Goal: Information Seeking & Learning: Learn about a topic

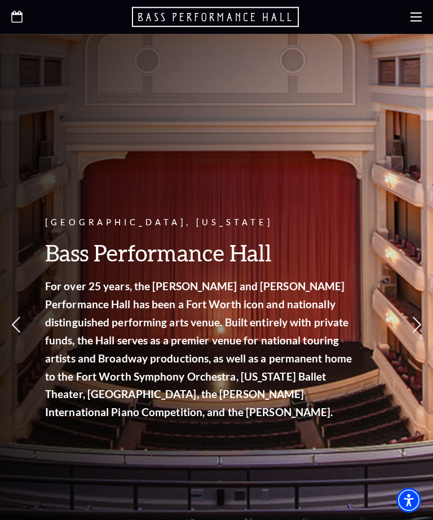
click at [414, 25] on div at bounding box center [216, 17] width 433 height 34
click at [418, 18] on icon at bounding box center [416, 16] width 11 height 11
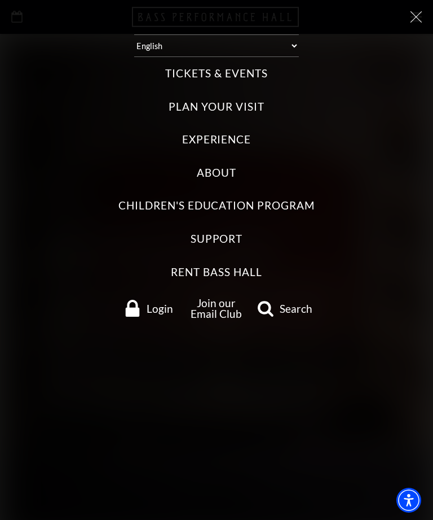
click at [232, 70] on label "Tickets & Events" at bounding box center [216, 73] width 102 height 15
click at [0, 0] on Events "Tickets & Events" at bounding box center [0, 0] width 0 height 0
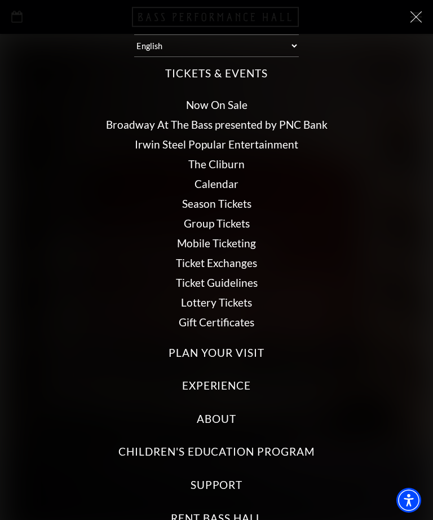
click at [256, 122] on link "Broadway At The Bass presented by PNC Bank" at bounding box center [217, 124] width 222 height 13
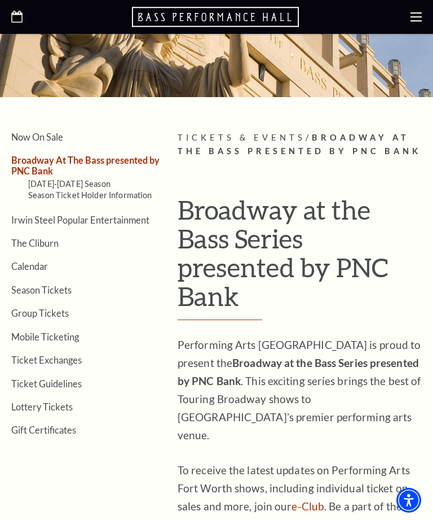
scroll to position [119, 0]
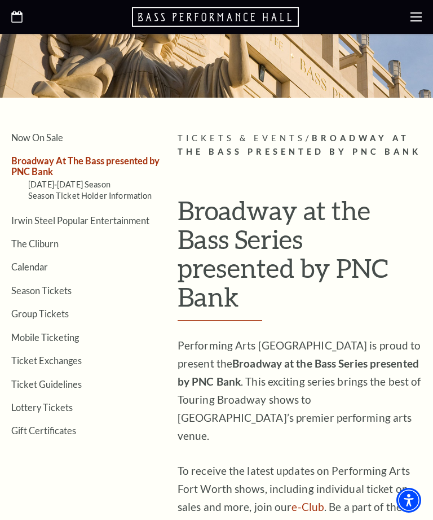
click at [109, 215] on link "Irwin Steel Popular Entertainment" at bounding box center [80, 220] width 138 height 11
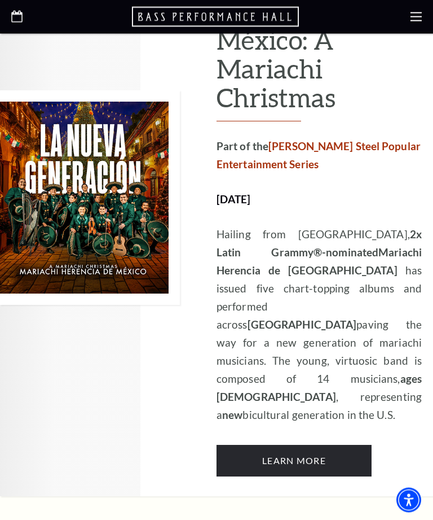
scroll to position [2080, 0]
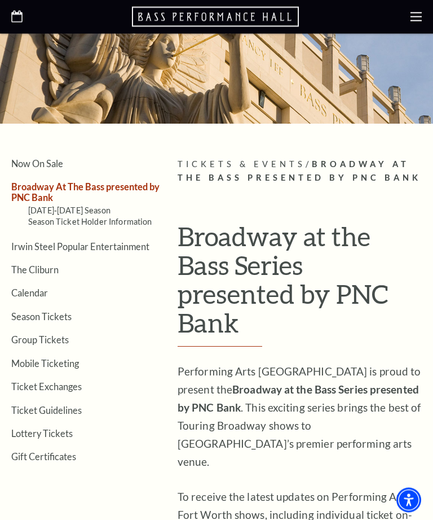
scroll to position [94, 0]
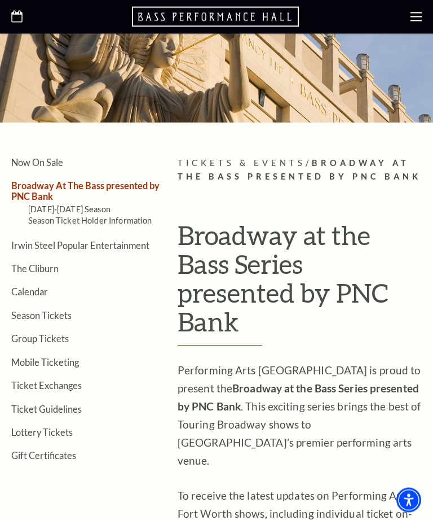
click at [33, 287] on link "Calendar" at bounding box center [29, 292] width 37 height 11
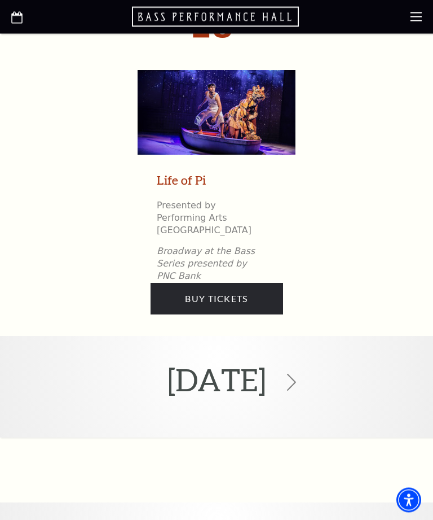
scroll to position [5264, 0]
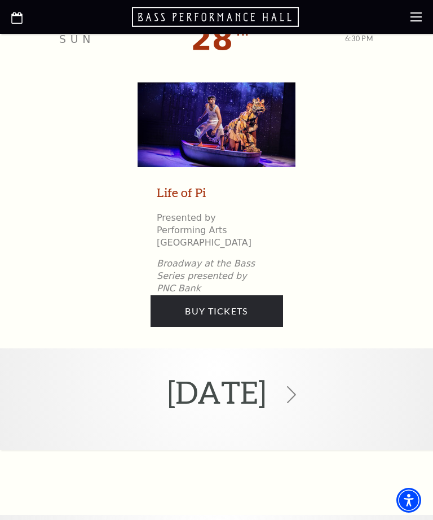
click at [300, 386] on icon at bounding box center [291, 394] width 17 height 17
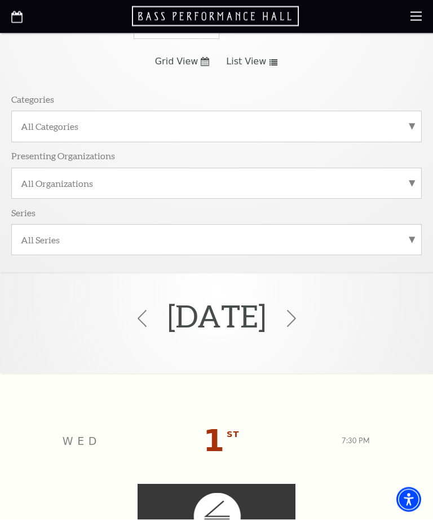
scroll to position [103, 0]
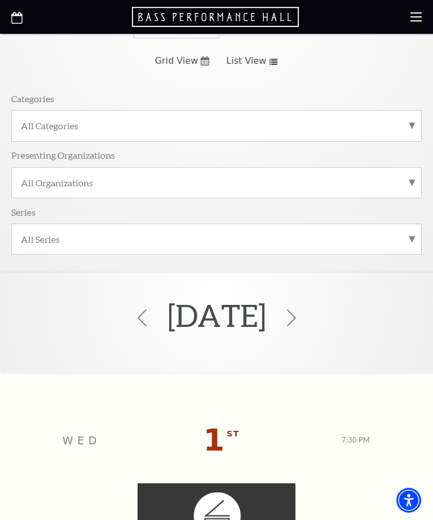
click at [296, 318] on use at bounding box center [291, 317] width 9 height 17
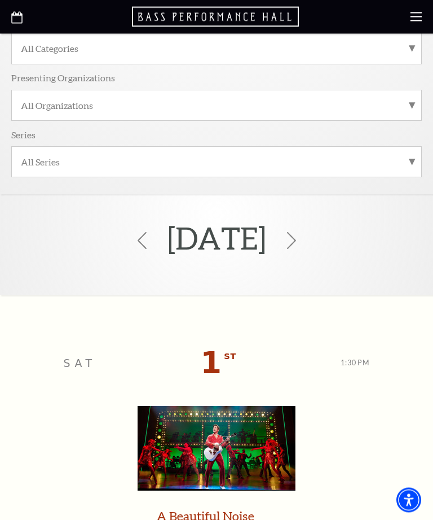
scroll to position [180, 0]
click at [296, 244] on use at bounding box center [291, 240] width 9 height 17
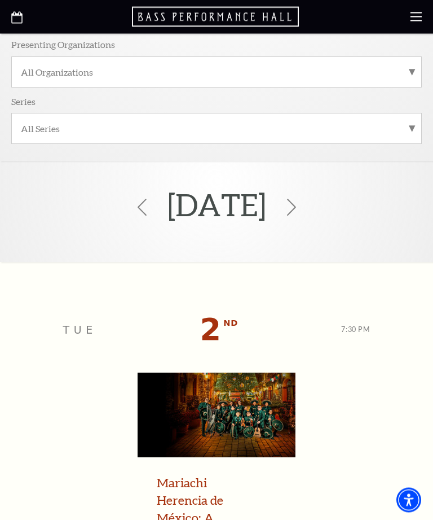
scroll to position [267, 0]
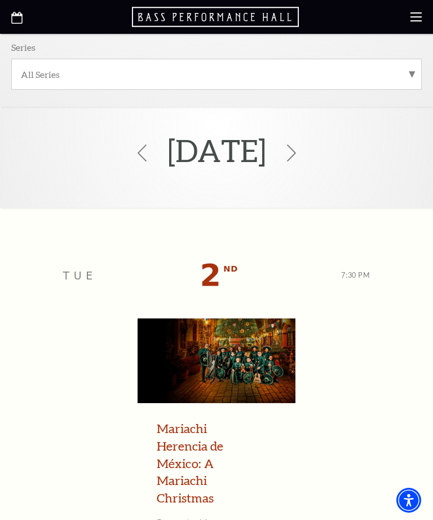
click at [300, 148] on icon at bounding box center [291, 152] width 17 height 17
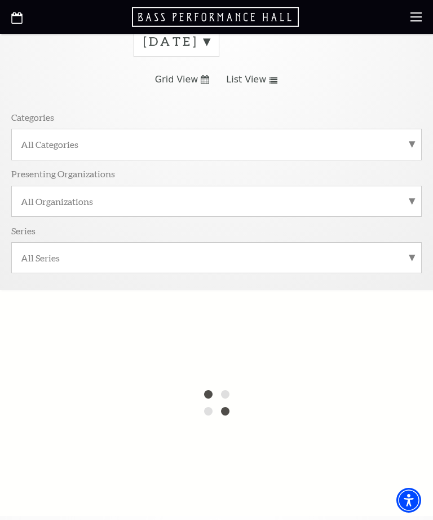
scroll to position [0, 0]
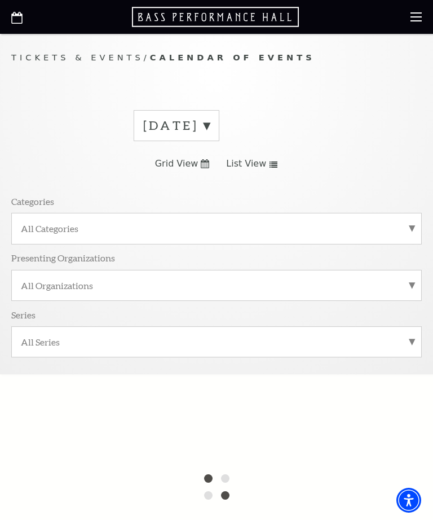
click at [210, 128] on label "[DATE]" at bounding box center [176, 125] width 67 height 17
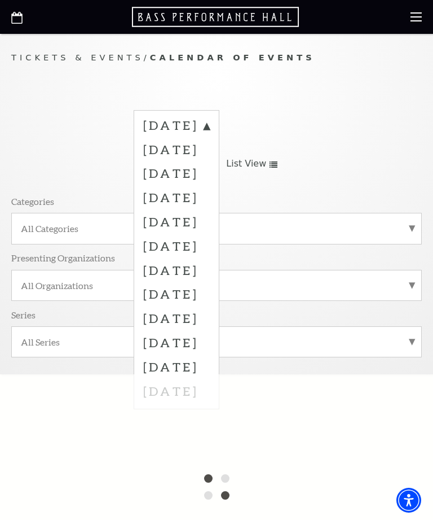
click at [210, 219] on label "[DATE]" at bounding box center [176, 221] width 67 height 24
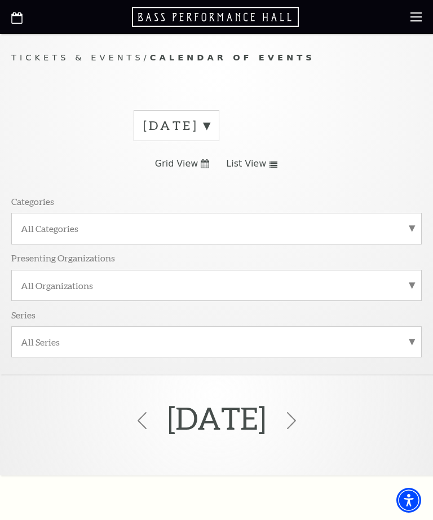
click at [210, 125] on label "[DATE]" at bounding box center [176, 125] width 67 height 17
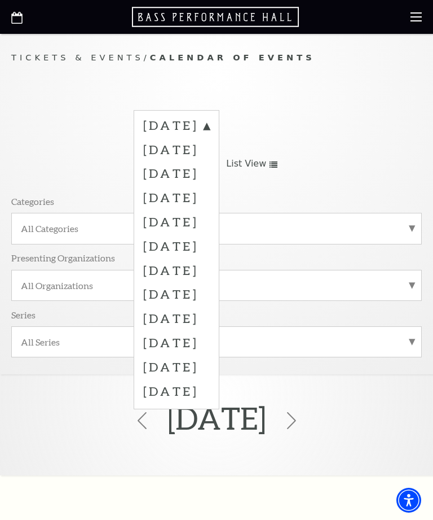
click at [210, 244] on label "[DATE]" at bounding box center [176, 246] width 67 height 24
